Goal: Task Accomplishment & Management: Complete application form

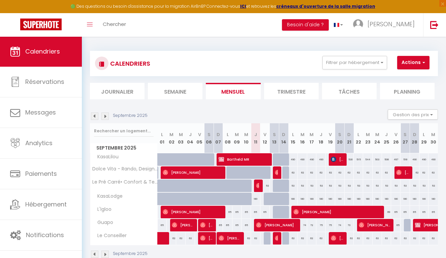
click at [425, 62] on button "Actions" at bounding box center [413, 62] width 32 height 13
click at [417, 78] on link "Nouvelle réservation" at bounding box center [416, 78] width 59 height 10
select select
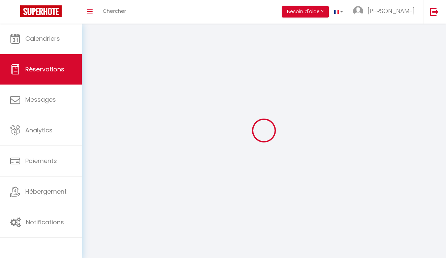
select select
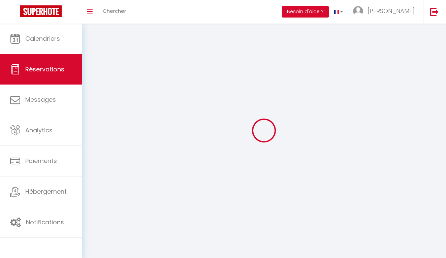
select select
checkbox input "false"
select select
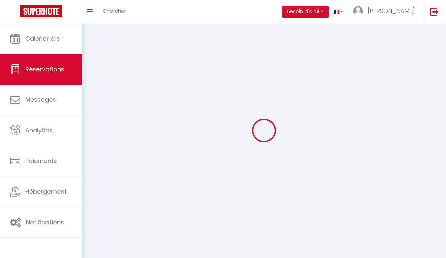
select select
checkbox input "false"
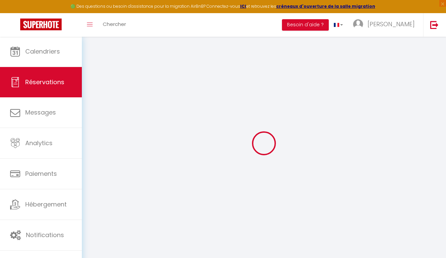
select select
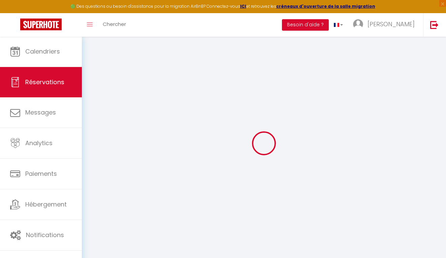
select select
checkbox input "false"
select select
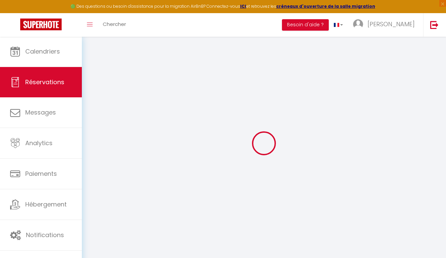
select select
checkbox input "false"
select select
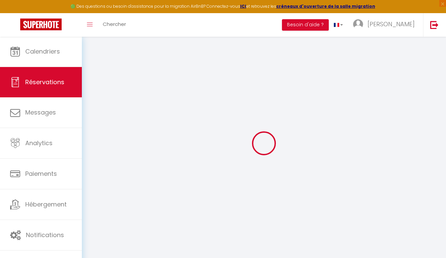
select select
checkbox input "false"
select select
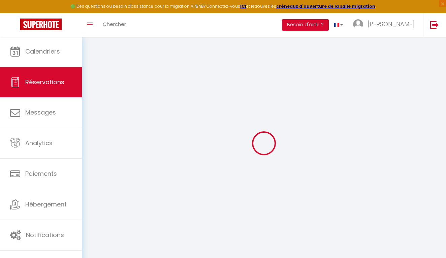
select select
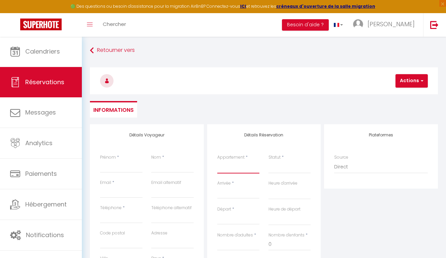
select select "68795"
select select
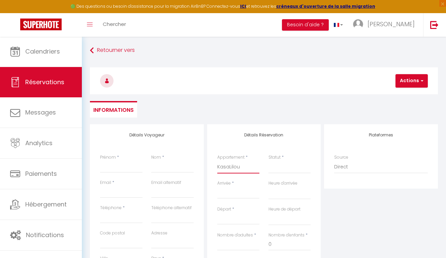
select select
checkbox input "false"
select select
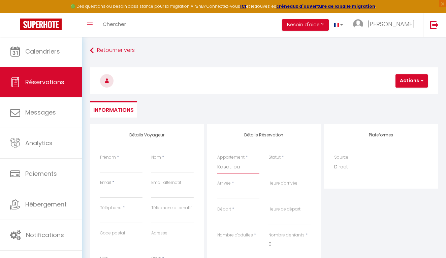
select select
checkbox input "false"
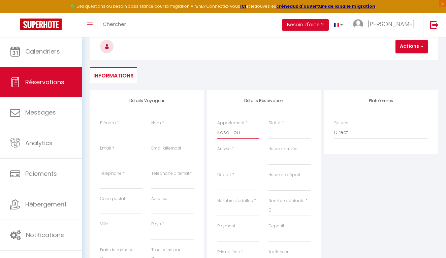
scroll to position [34, 0]
click at [231, 155] on input "Arrivée" at bounding box center [238, 159] width 42 height 9
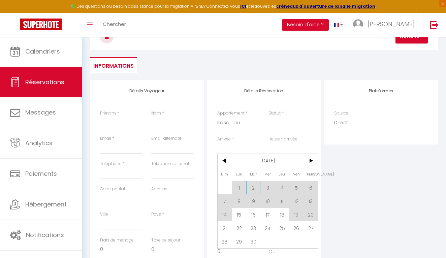
scroll to position [46, 0]
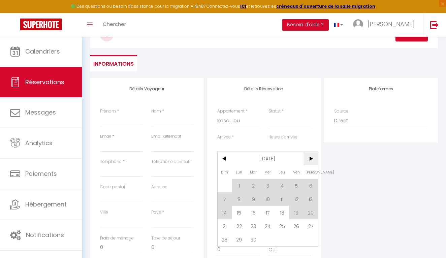
click at [311, 159] on span ">" at bounding box center [310, 158] width 14 height 13
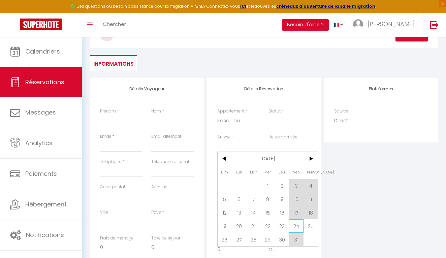
click at [293, 227] on span "24" at bounding box center [296, 225] width 14 height 13
select select
type input "Ven 24 Octobre 2025"
select select
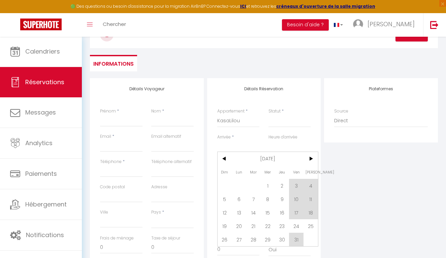
type input "[DATE]"
select select
checkbox input "false"
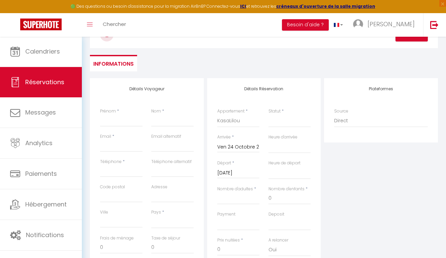
click at [240, 173] on input "[DATE]" at bounding box center [238, 173] width 42 height 9
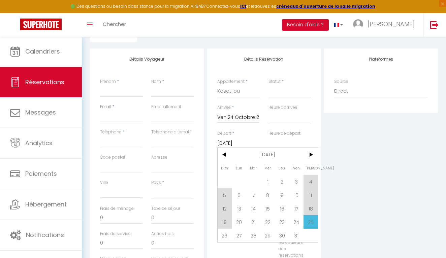
scroll to position [86, 0]
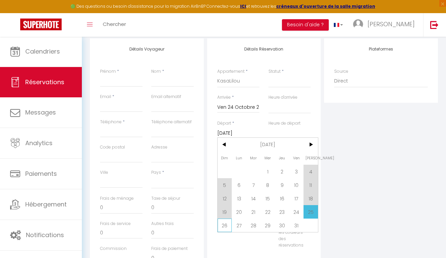
click at [224, 226] on span "26" at bounding box center [225, 225] width 14 height 13
select select
type input "Dim 26 Octobre 2025"
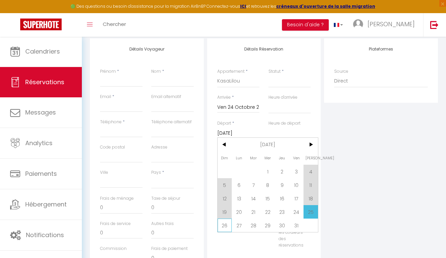
select select
checkbox input "false"
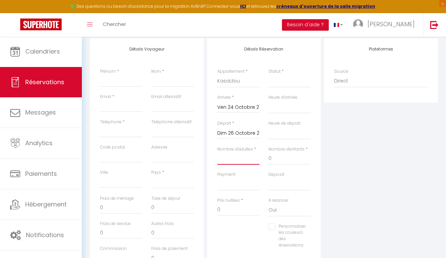
type input "8"
select select
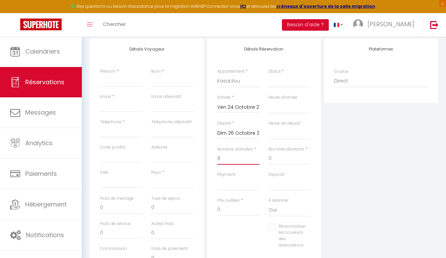
select select
checkbox input "false"
select select
type input "280"
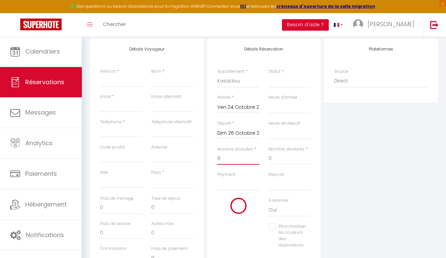
type input "57.6"
select select
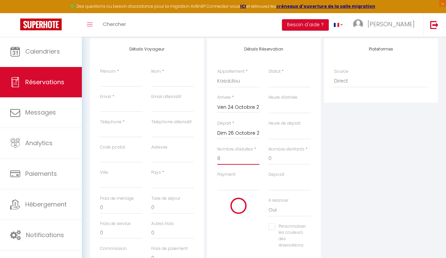
select select
type input "1088"
checkbox input "false"
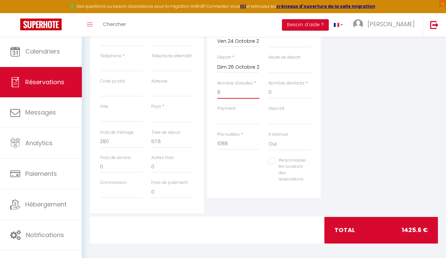
scroll to position [152, 0]
select select
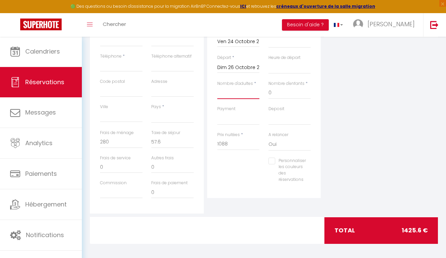
select select
type input "0"
checkbox input "false"
type input "1"
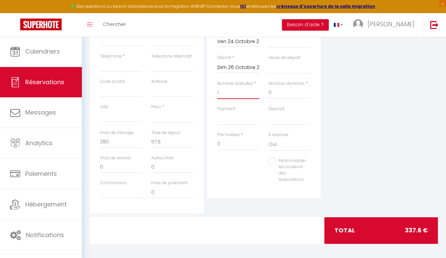
select select
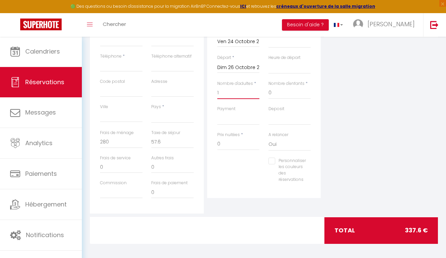
select select
checkbox input "false"
type input "15"
select select
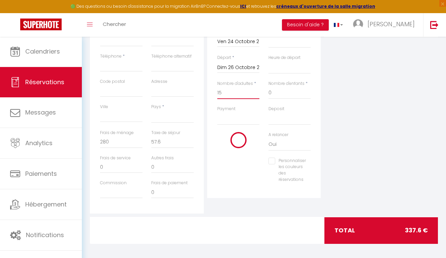
select select
checkbox input "false"
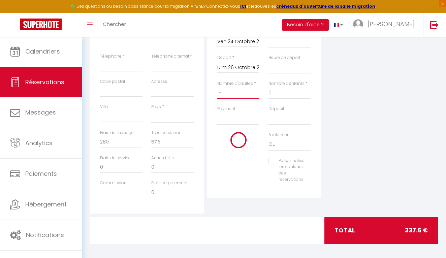
select select
type input "7.2"
select select
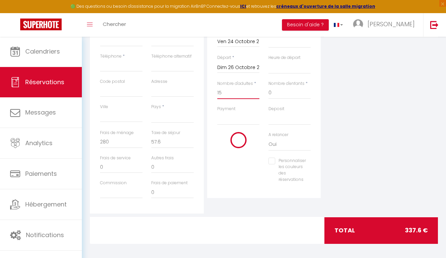
select select
type input "1088"
checkbox input "false"
select select
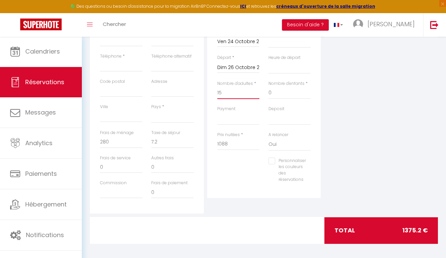
type input "108"
select select
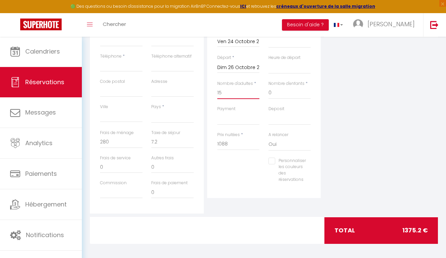
select select
type input "1228"
checkbox input "false"
